Goal: Complete application form: Complete application form

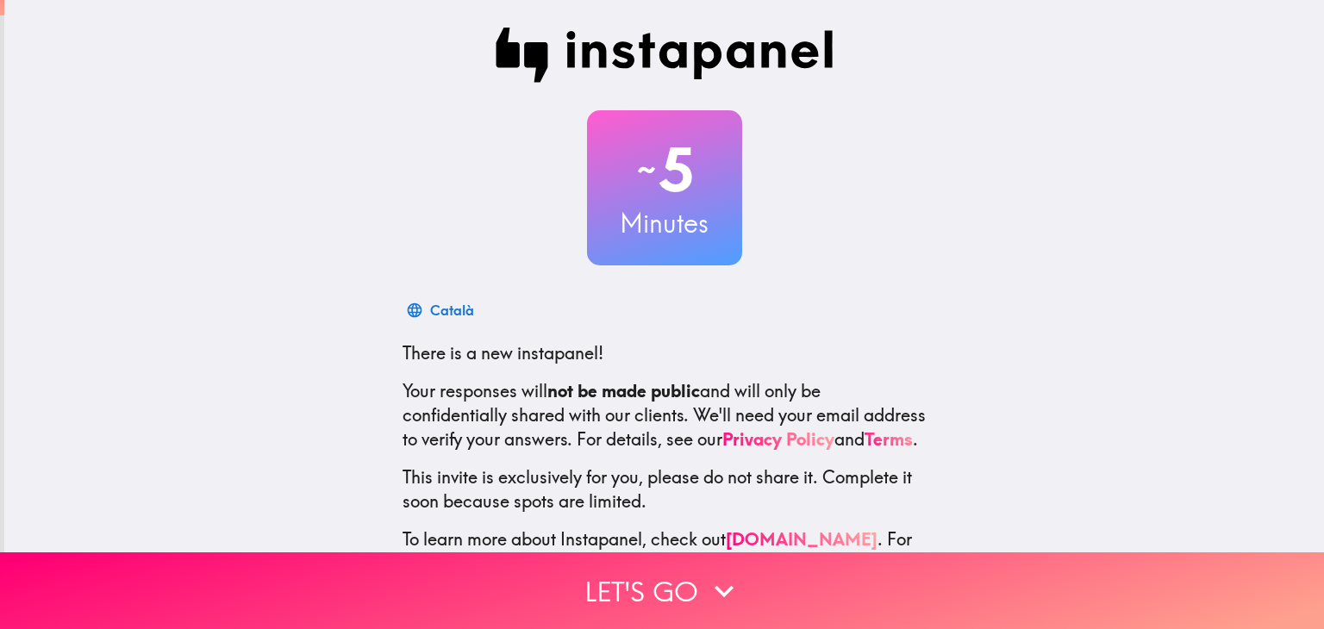
scroll to position [88, 0]
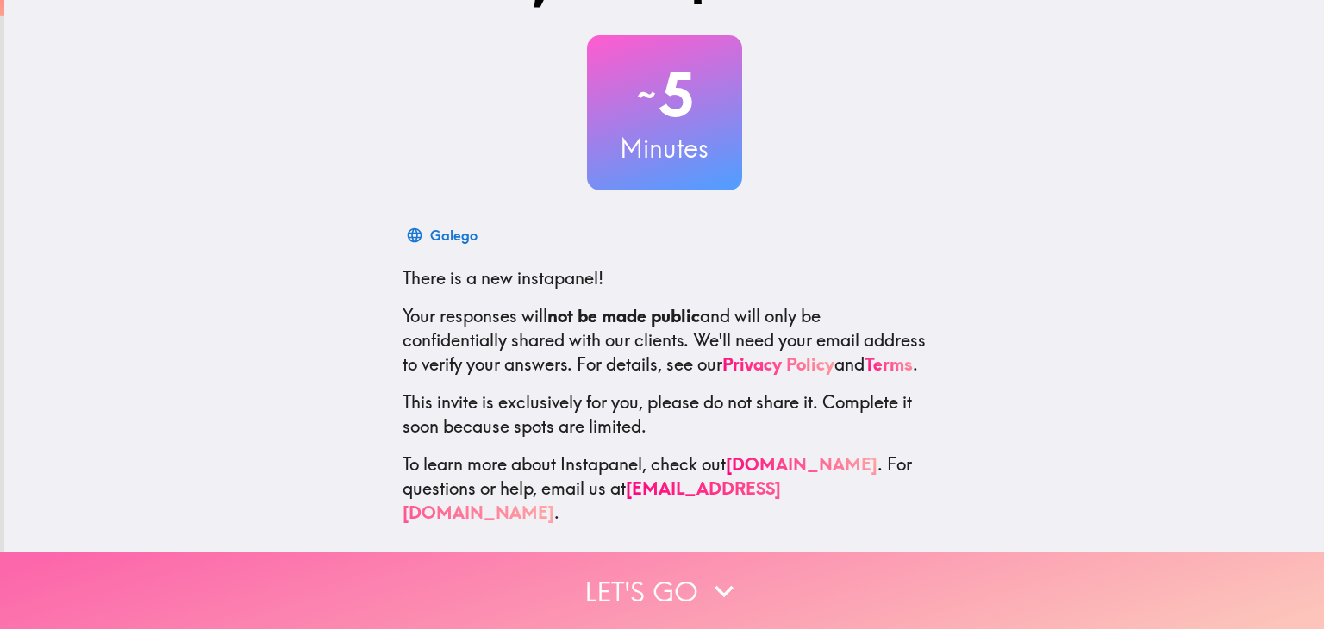
click at [674, 591] on button "Let's go" at bounding box center [662, 591] width 1324 height 77
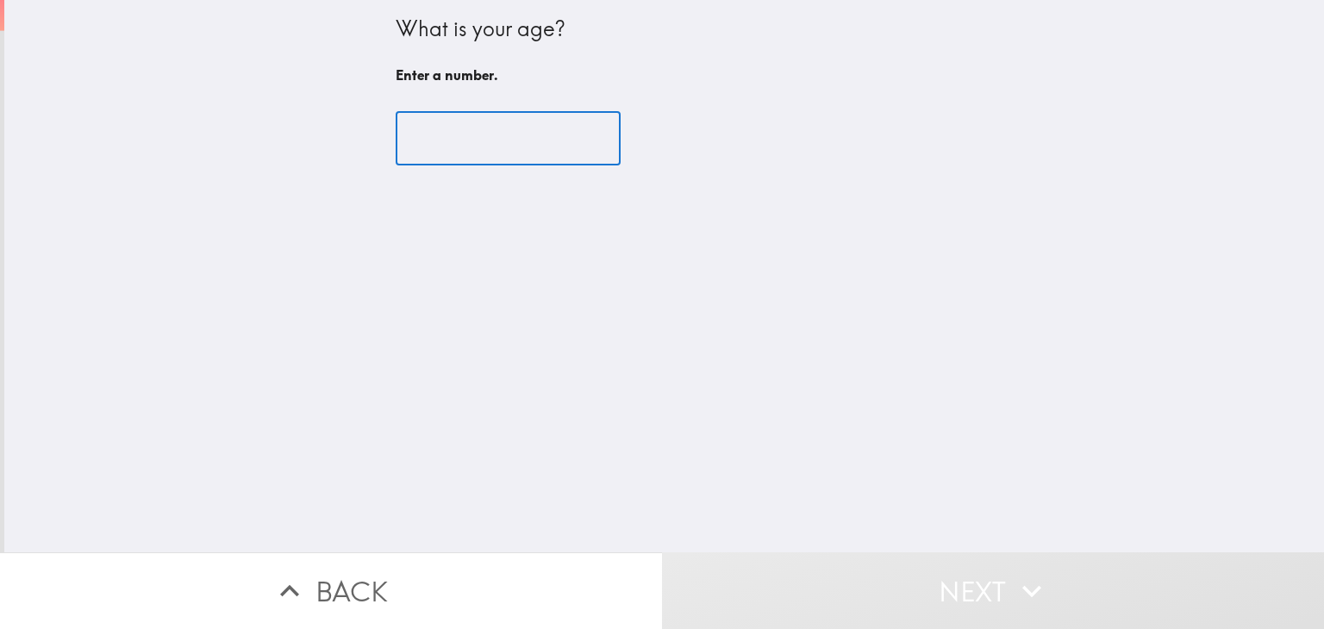
click at [453, 135] on input "number" at bounding box center [508, 138] width 225 height 53
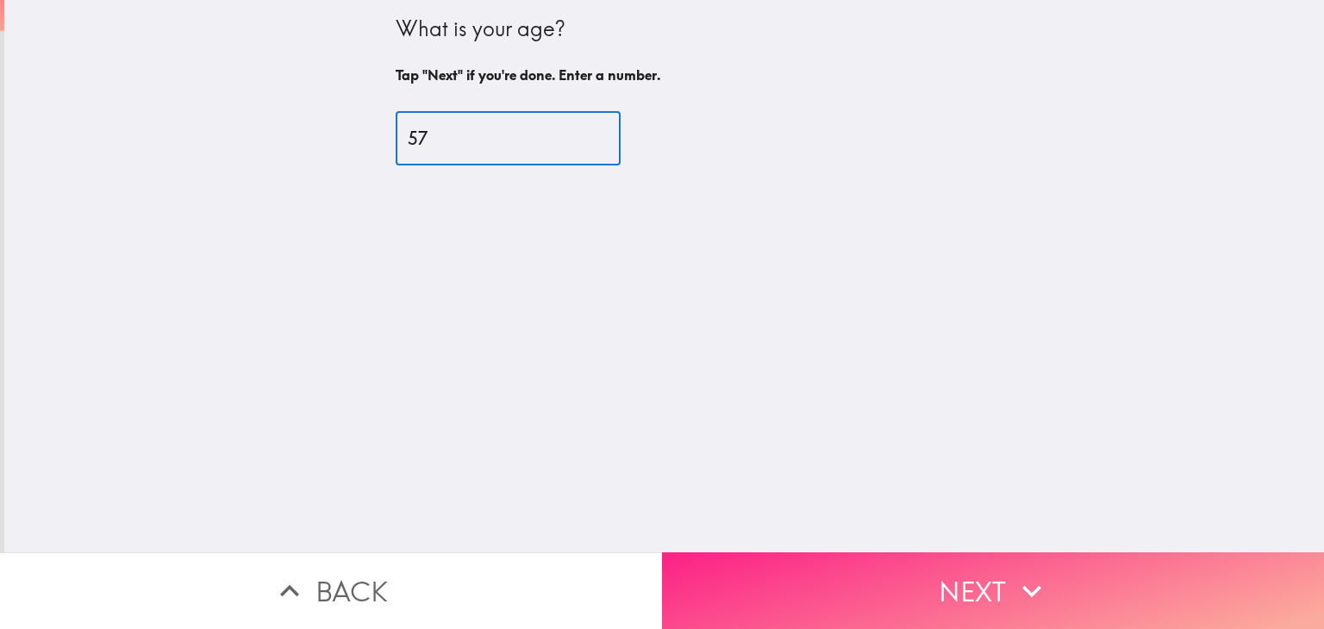
type input "57"
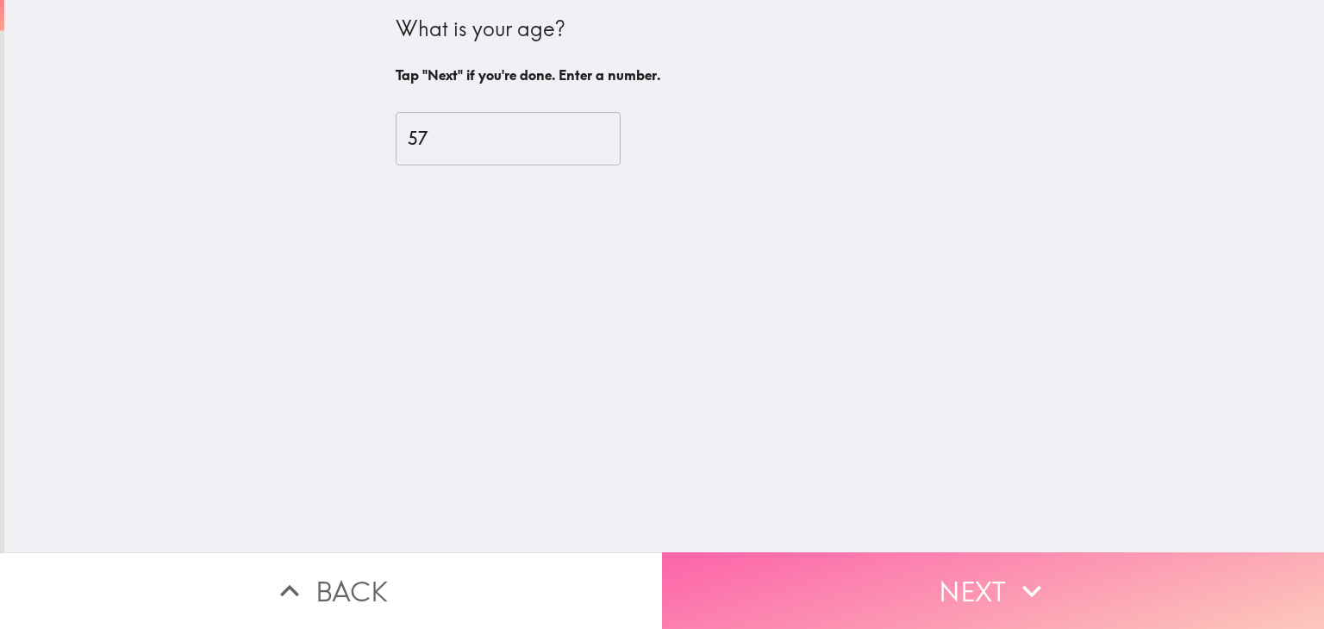
click at [983, 574] on button "Next" at bounding box center [993, 591] width 662 height 77
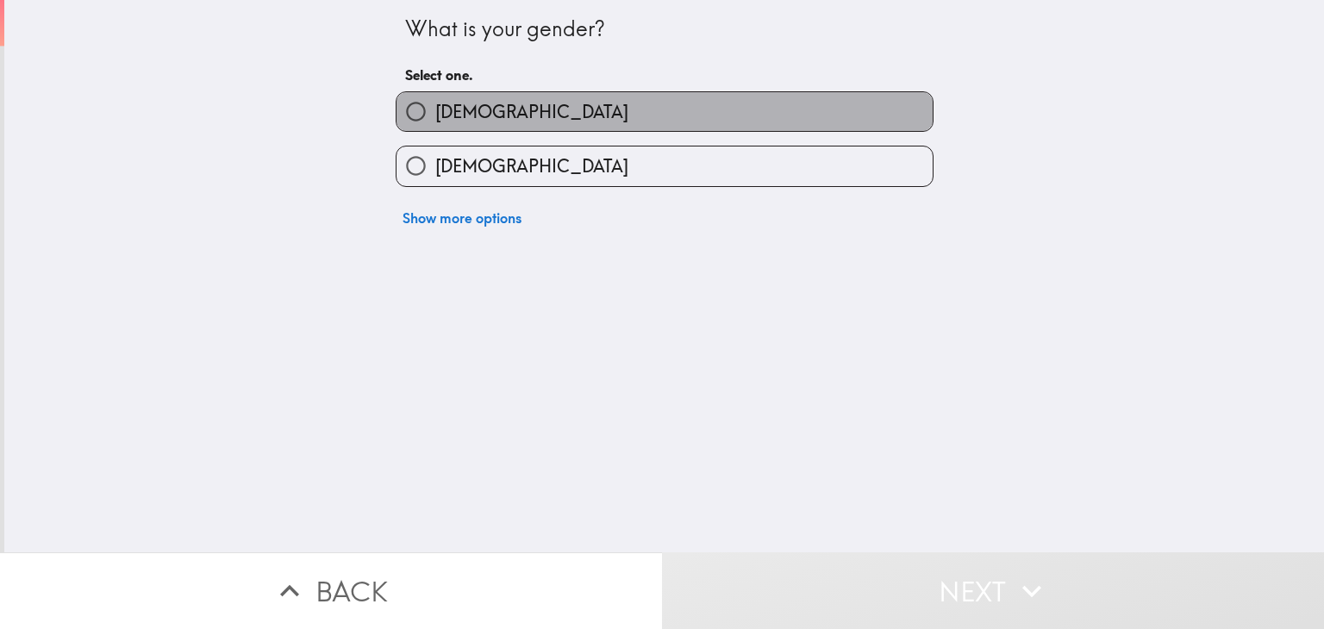
click at [659, 118] on label "[DEMOGRAPHIC_DATA]" at bounding box center [665, 111] width 536 height 39
click at [435, 118] on input "[DEMOGRAPHIC_DATA]" at bounding box center [416, 111] width 39 height 39
radio input "true"
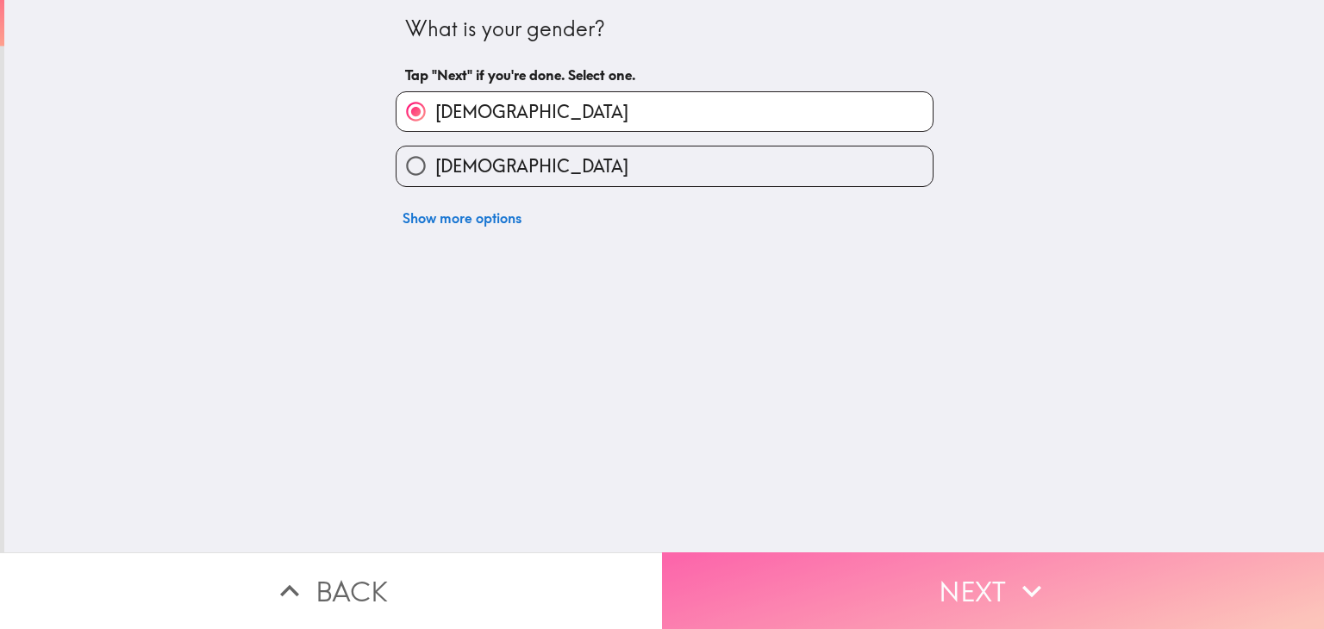
click at [960, 573] on button "Next" at bounding box center [993, 591] width 662 height 77
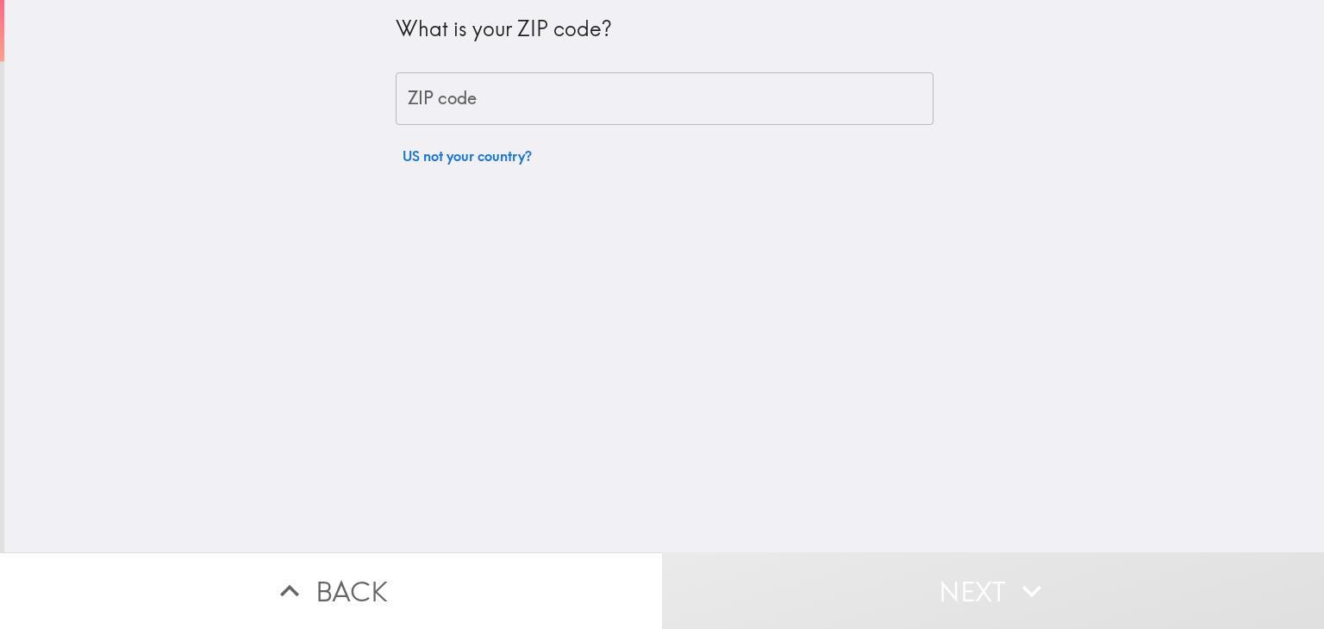
click at [568, 109] on input "ZIP code" at bounding box center [665, 98] width 538 height 53
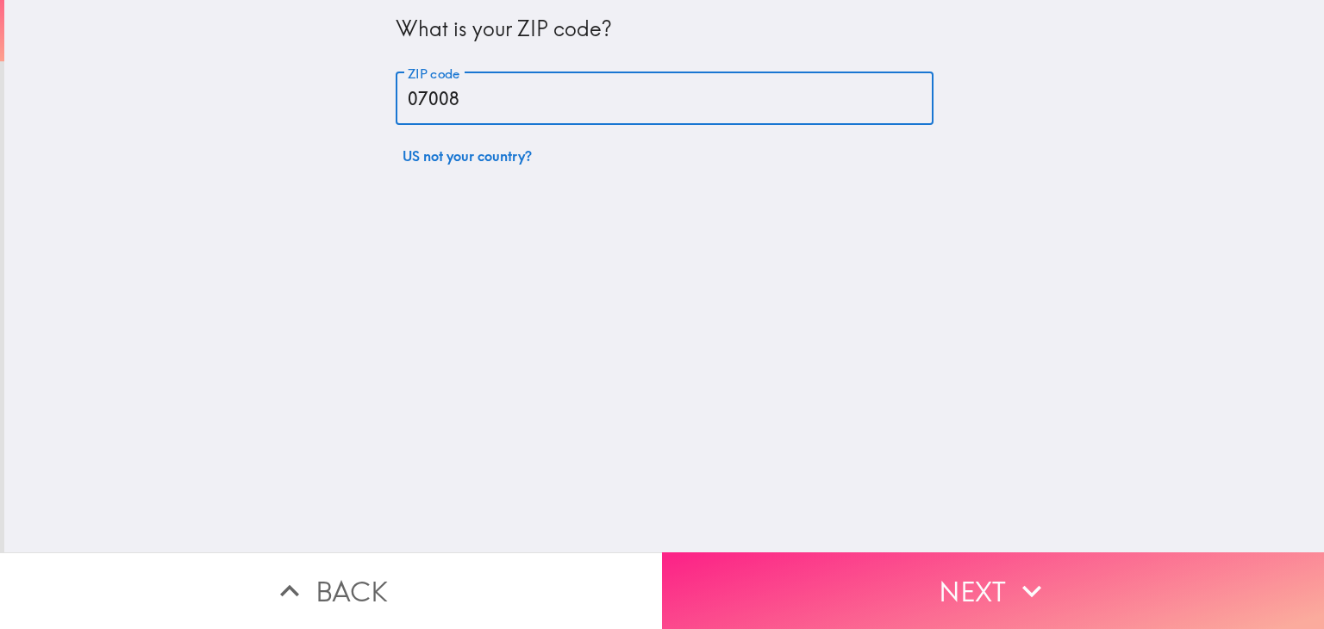
type input "07008"
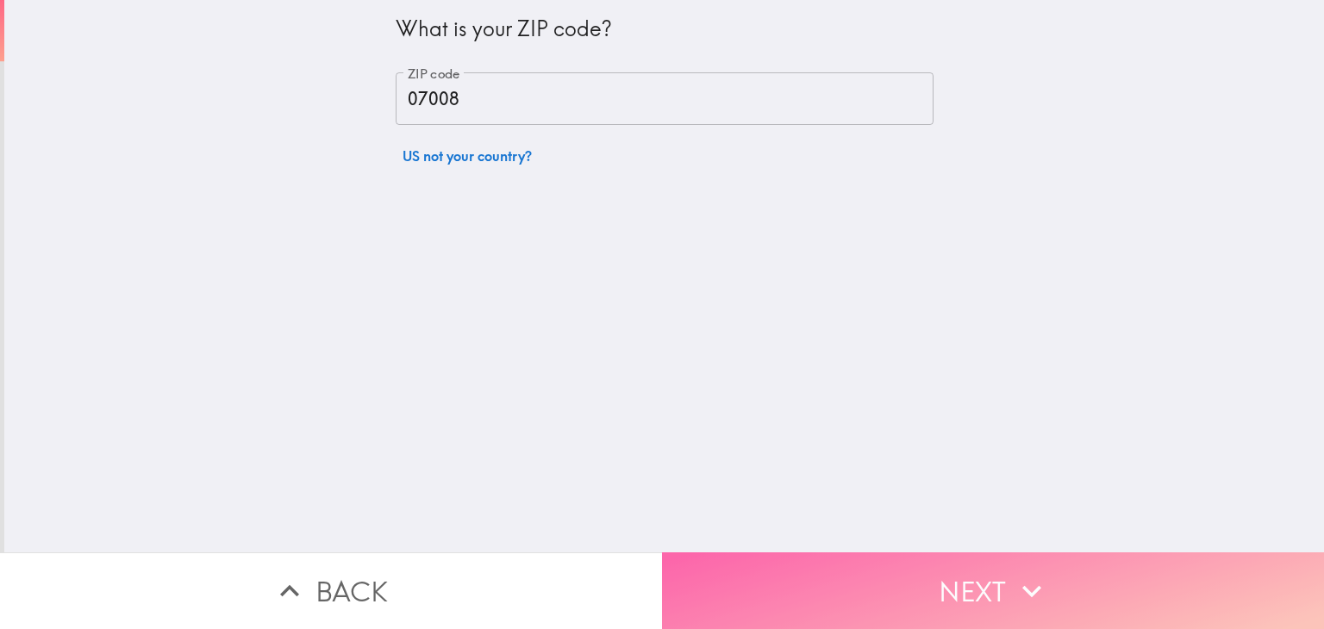
click at [1026, 572] on icon "button" at bounding box center [1032, 591] width 38 height 38
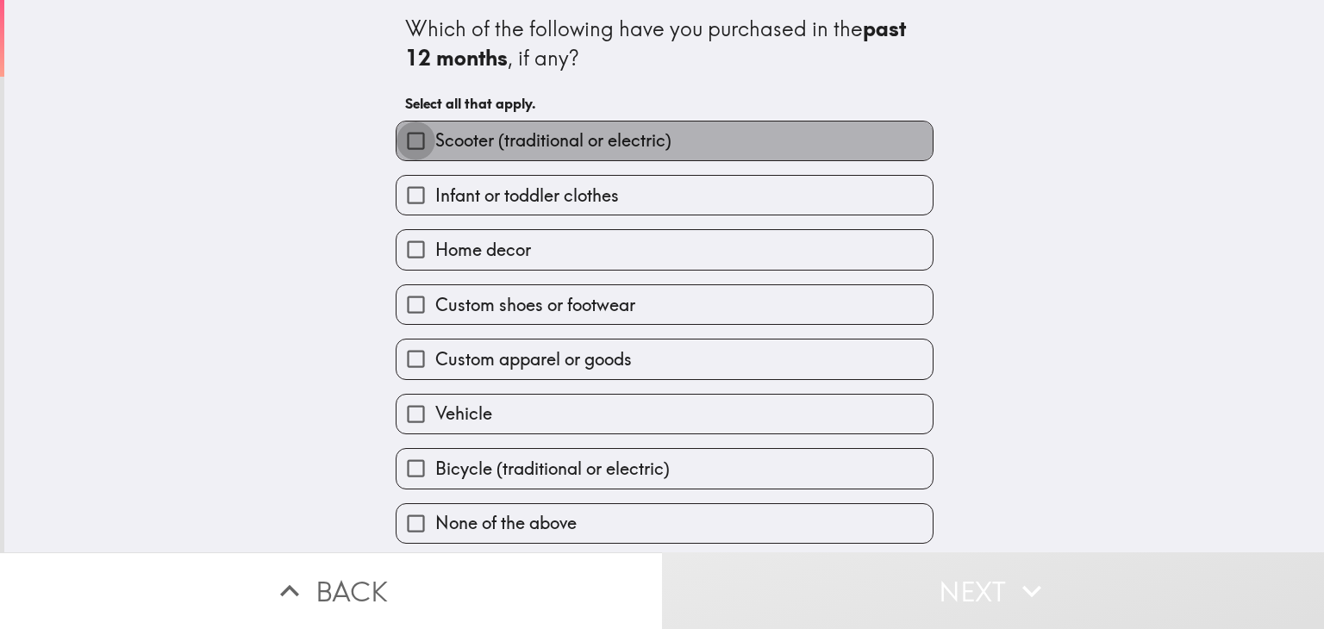
click at [404, 143] on input "Scooter (traditional or electric)" at bounding box center [416, 141] width 39 height 39
checkbox input "true"
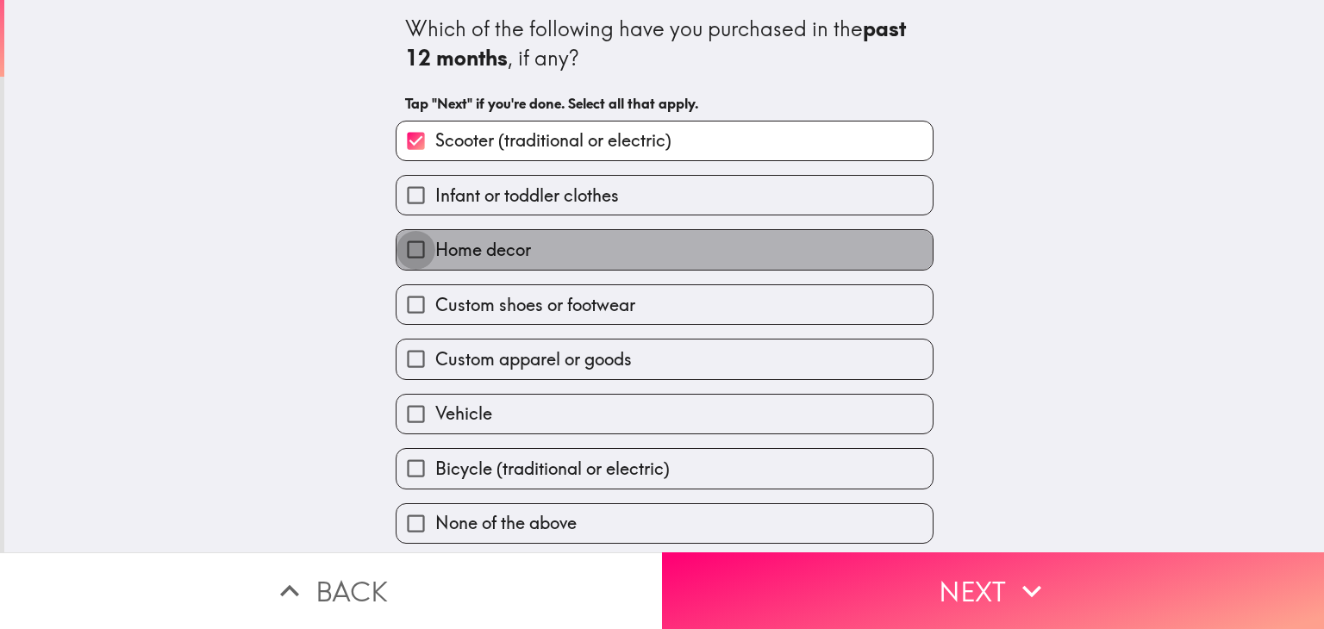
click at [400, 260] on input "Home decor" at bounding box center [416, 249] width 39 height 39
checkbox input "true"
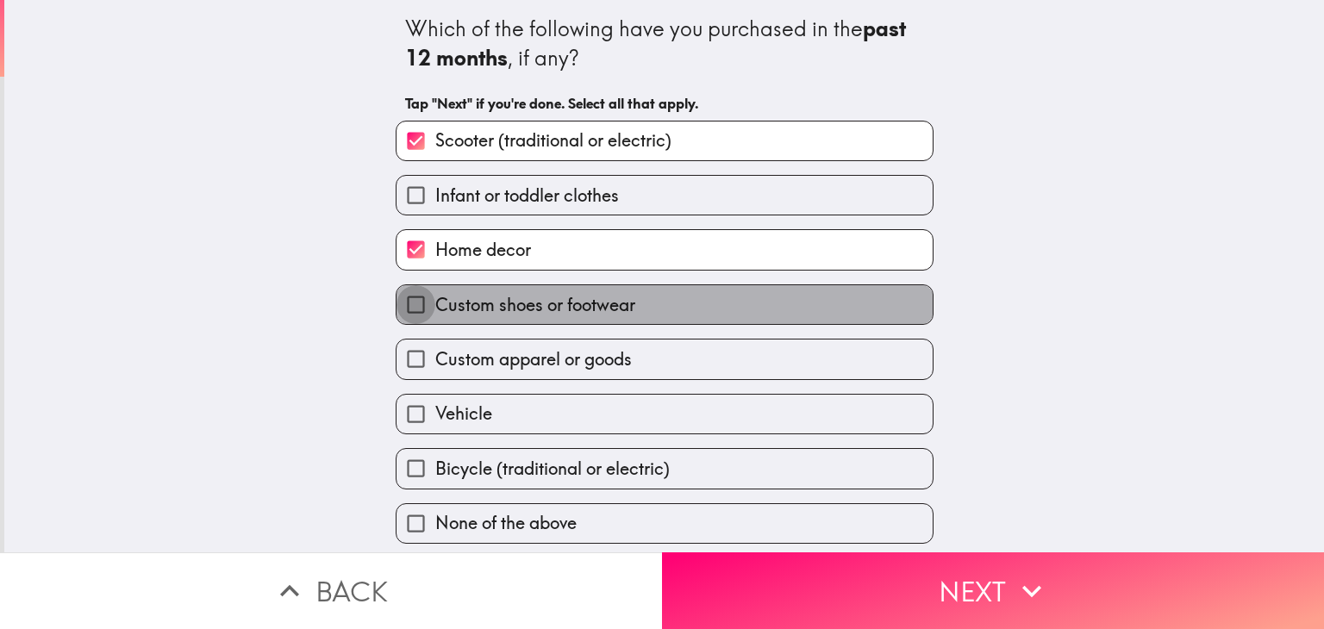
click at [397, 303] on input "Custom shoes or footwear" at bounding box center [416, 304] width 39 height 39
checkbox input "true"
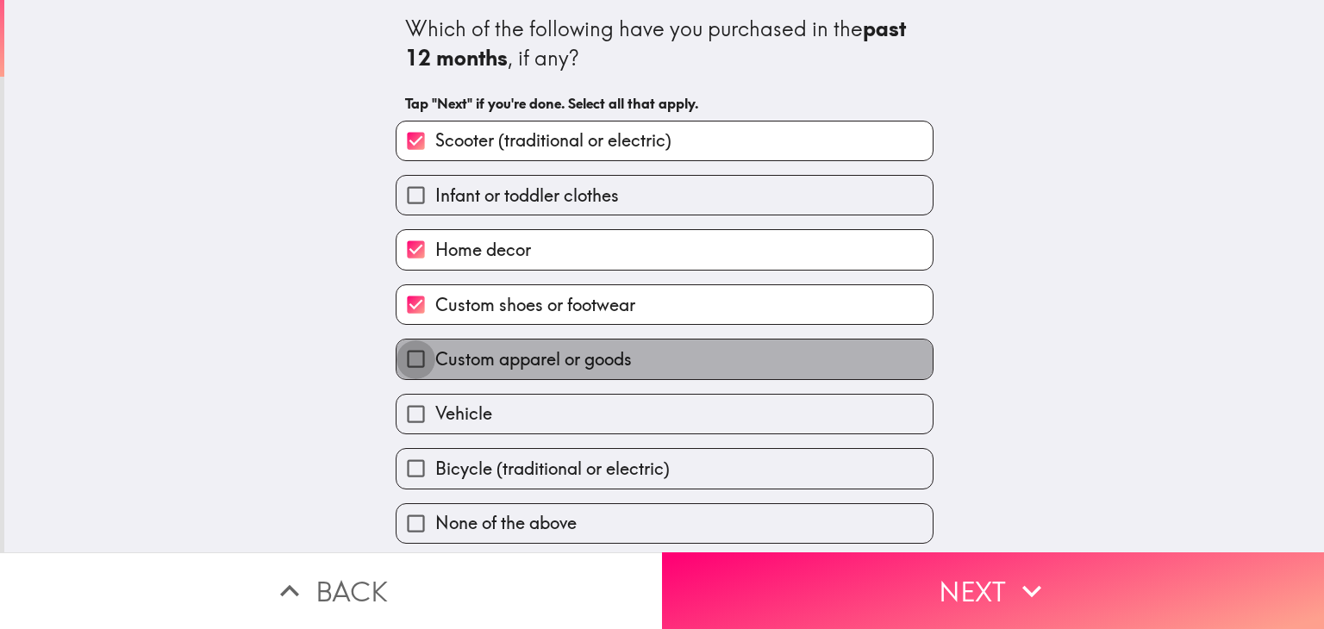
click at [407, 366] on input "Custom apparel or goods" at bounding box center [416, 359] width 39 height 39
checkbox input "true"
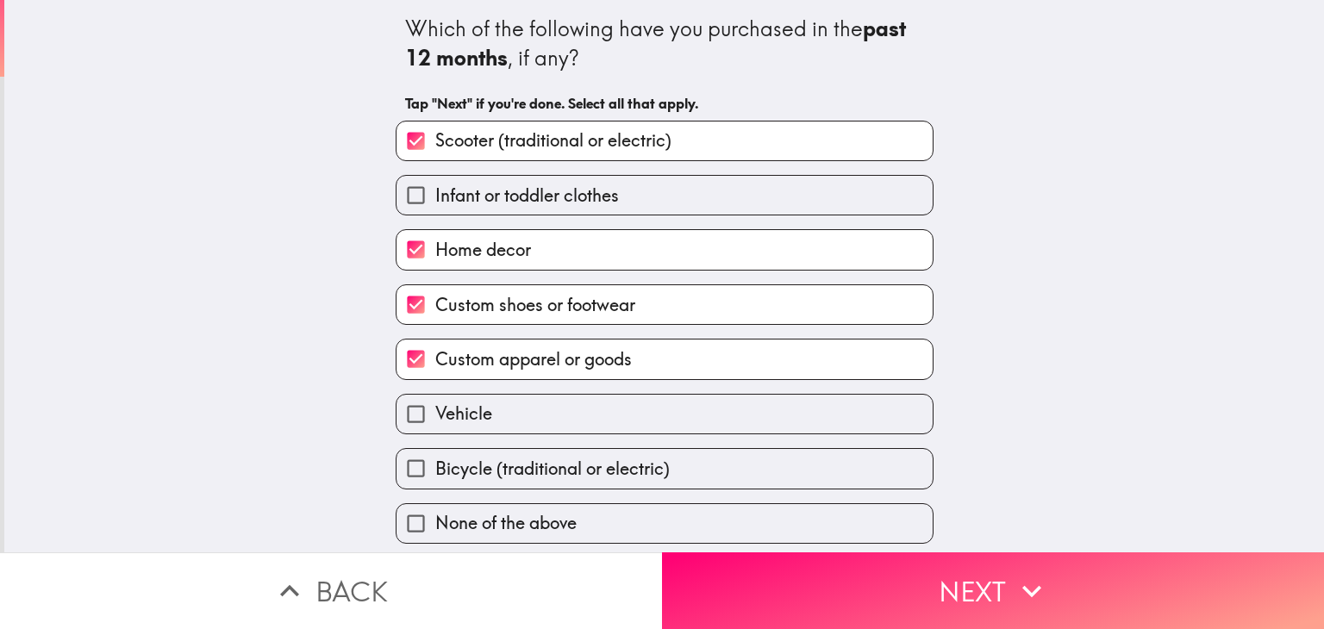
click at [402, 415] on input "Vehicle" at bounding box center [416, 414] width 39 height 39
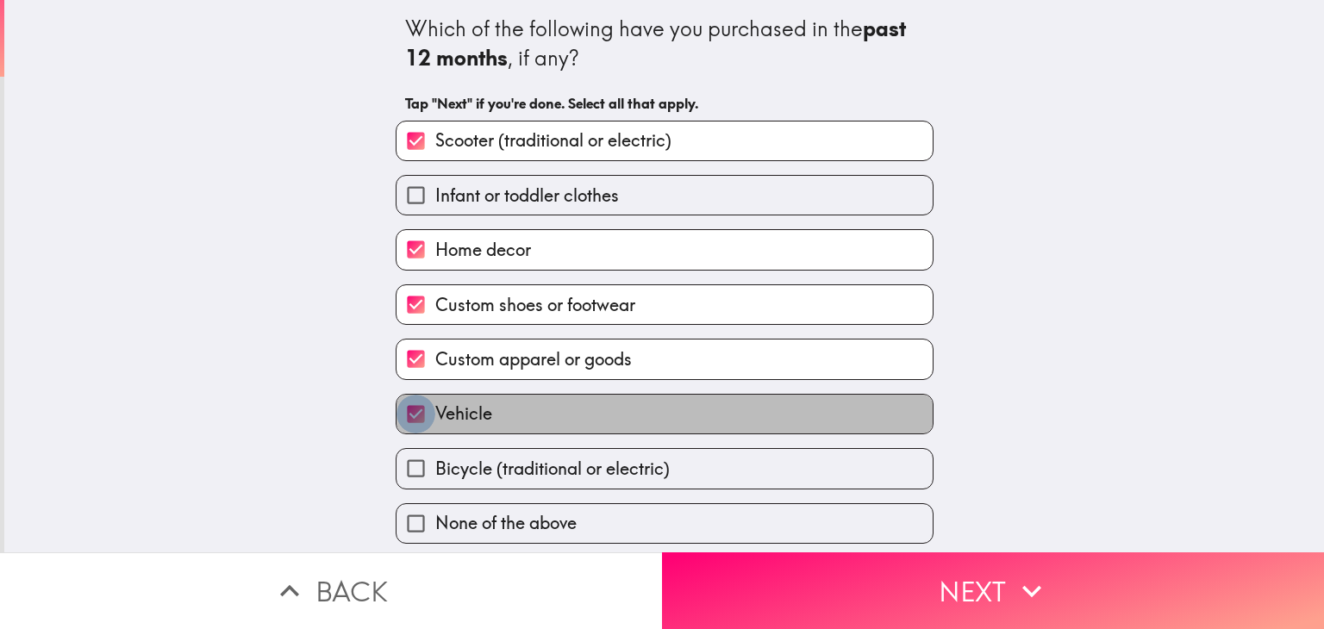
click at [402, 415] on input "Vehicle" at bounding box center [416, 414] width 39 height 39
checkbox input "false"
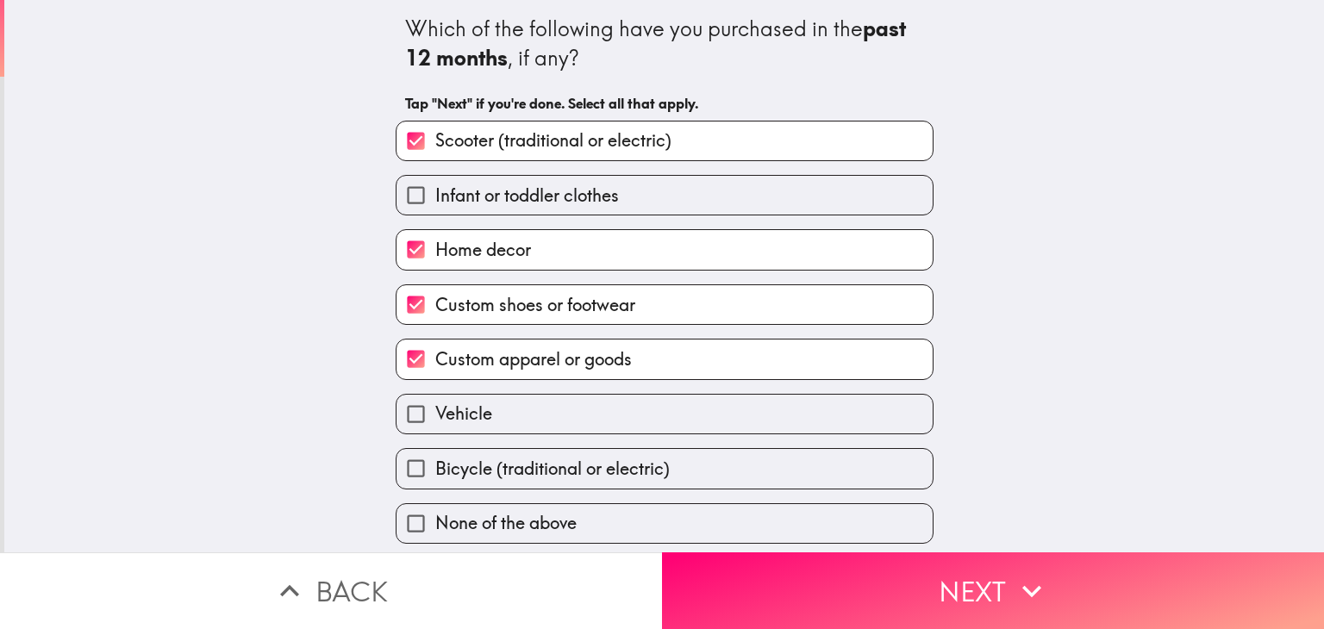
scroll to position [2, 0]
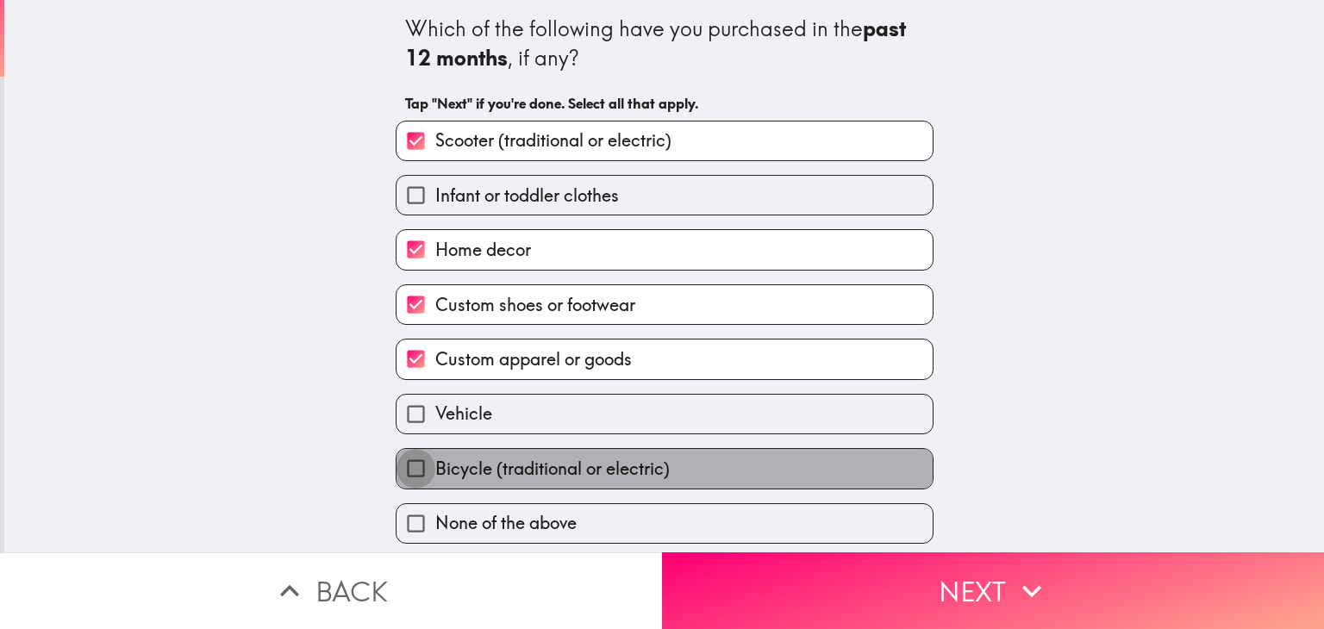
click at [415, 466] on input "Bicycle (traditional or electric)" at bounding box center [416, 468] width 39 height 39
checkbox input "true"
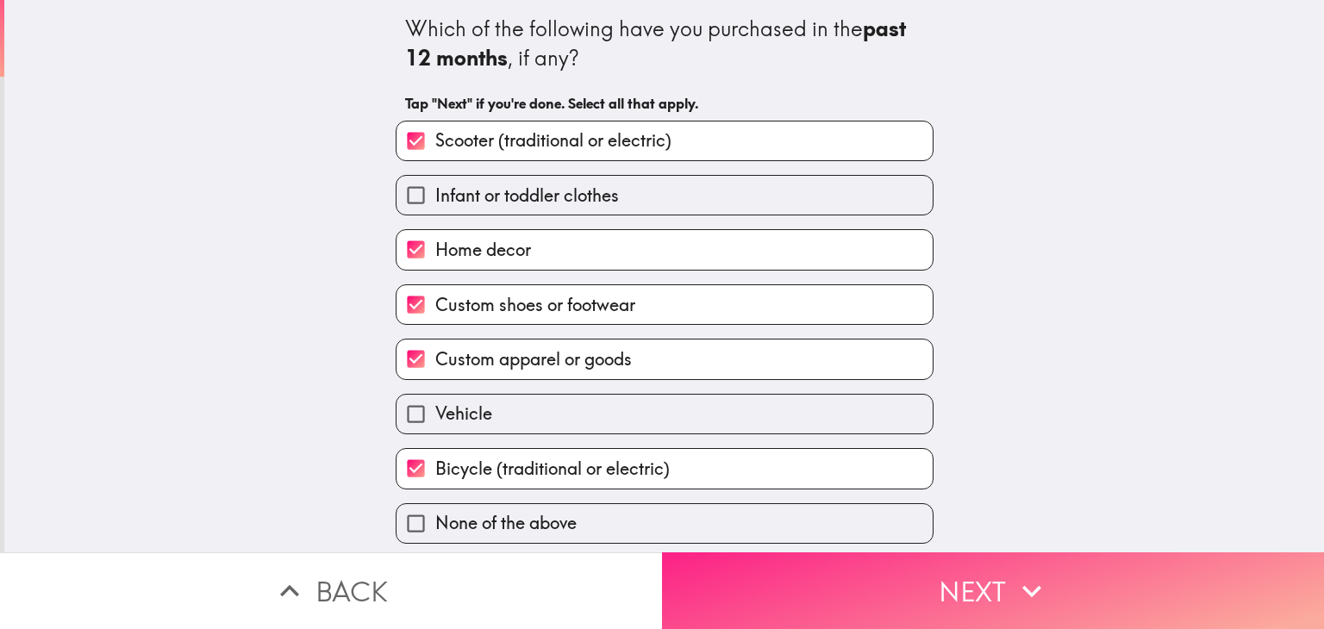
click at [928, 577] on button "Next" at bounding box center [993, 591] width 662 height 77
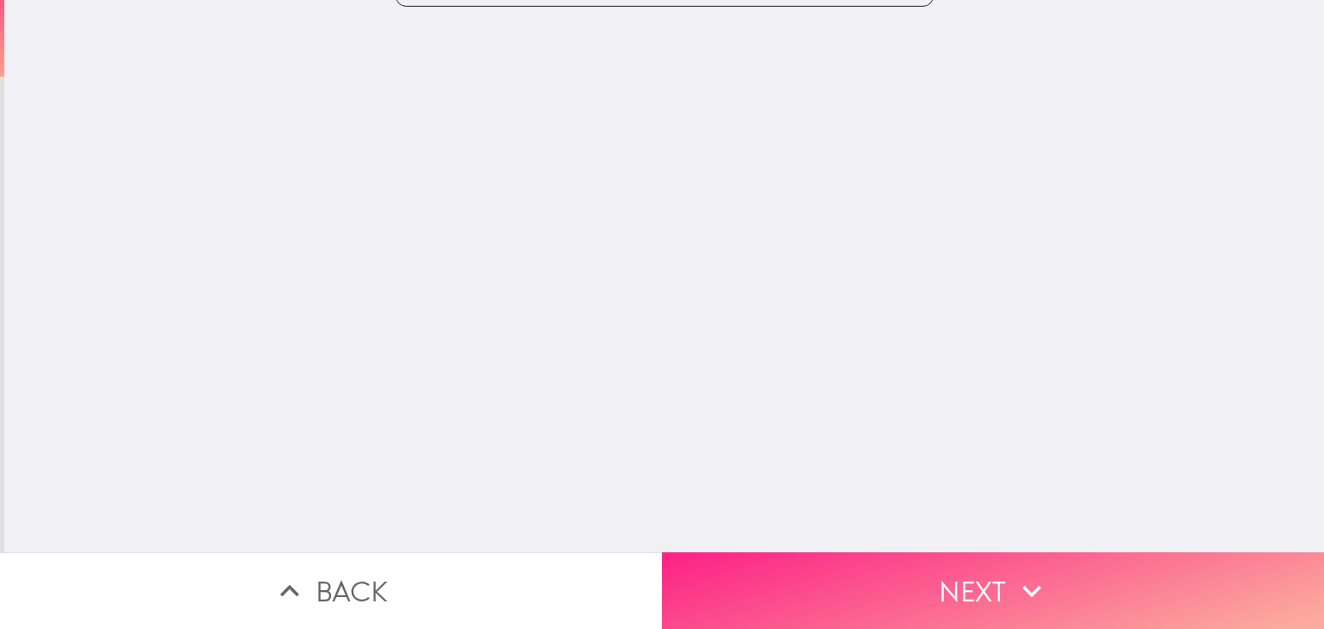
scroll to position [0, 0]
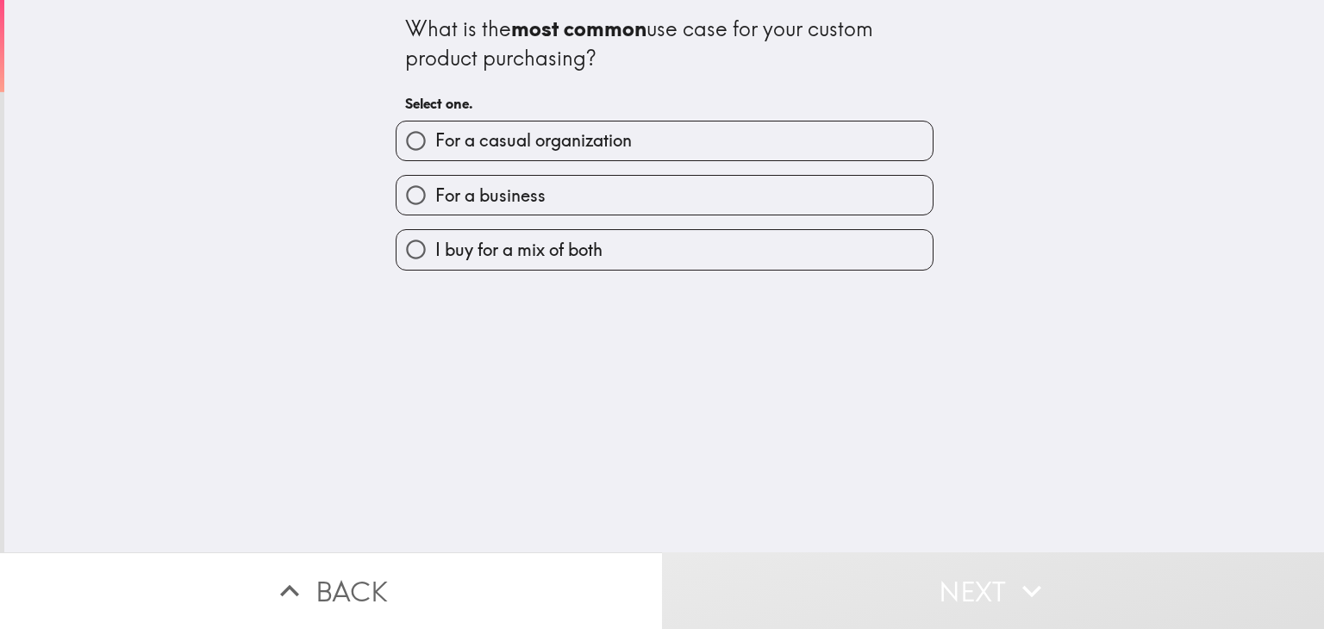
click at [552, 265] on label "I buy for a mix of both" at bounding box center [665, 249] width 536 height 39
click at [435, 265] on input "I buy for a mix of both" at bounding box center [416, 249] width 39 height 39
radio input "true"
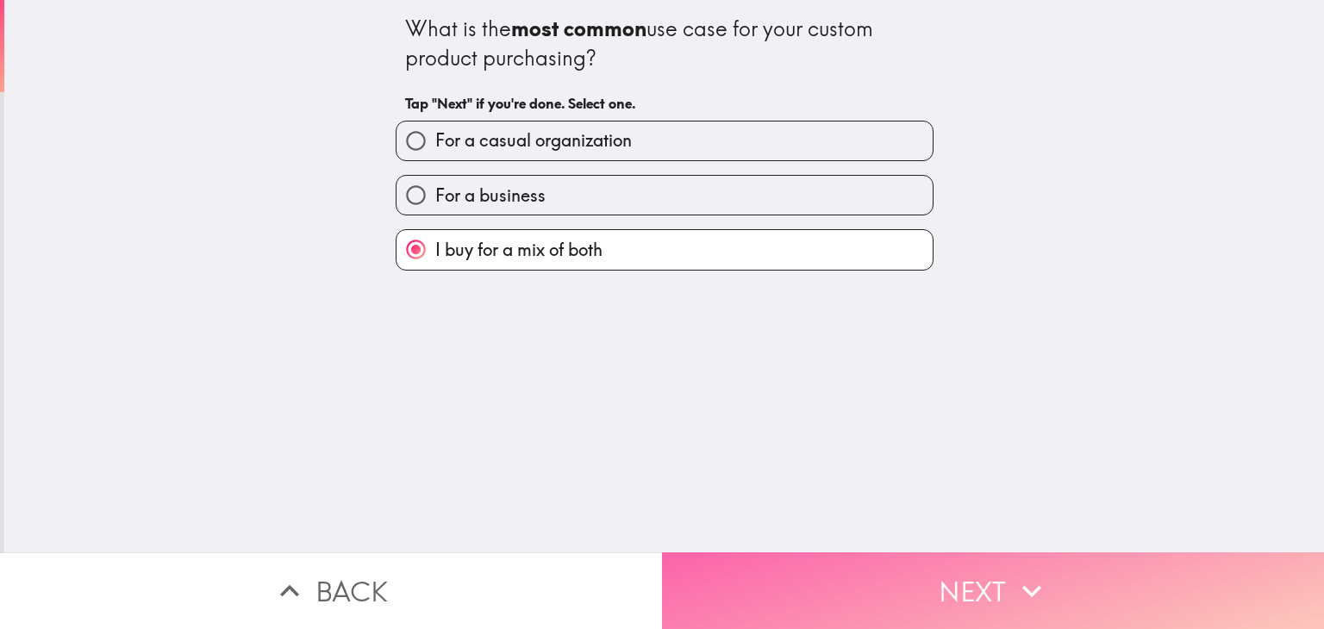
click at [941, 564] on button "Next" at bounding box center [993, 591] width 662 height 77
